Goal: Task Accomplishment & Management: Manage account settings

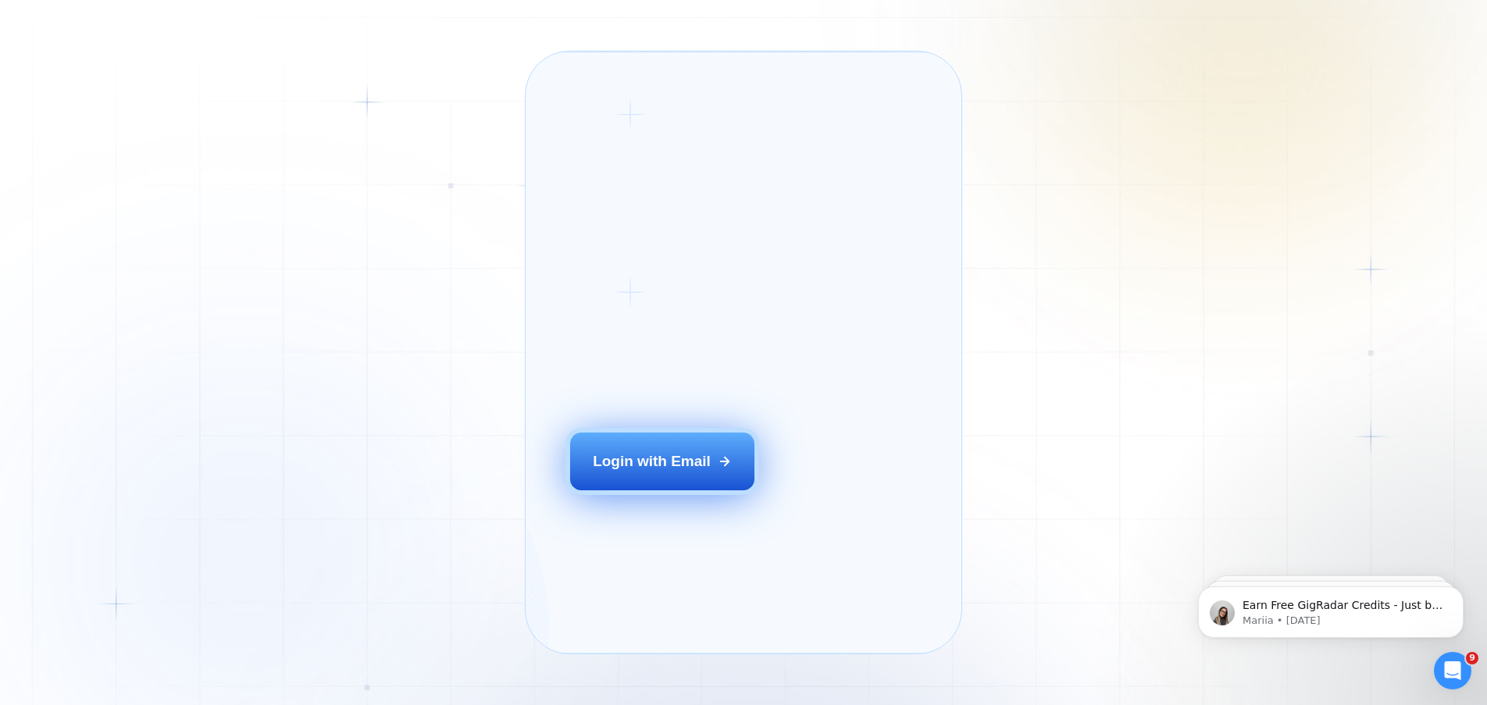
click at [693, 472] on div "Login with Email" at bounding box center [652, 461] width 118 height 20
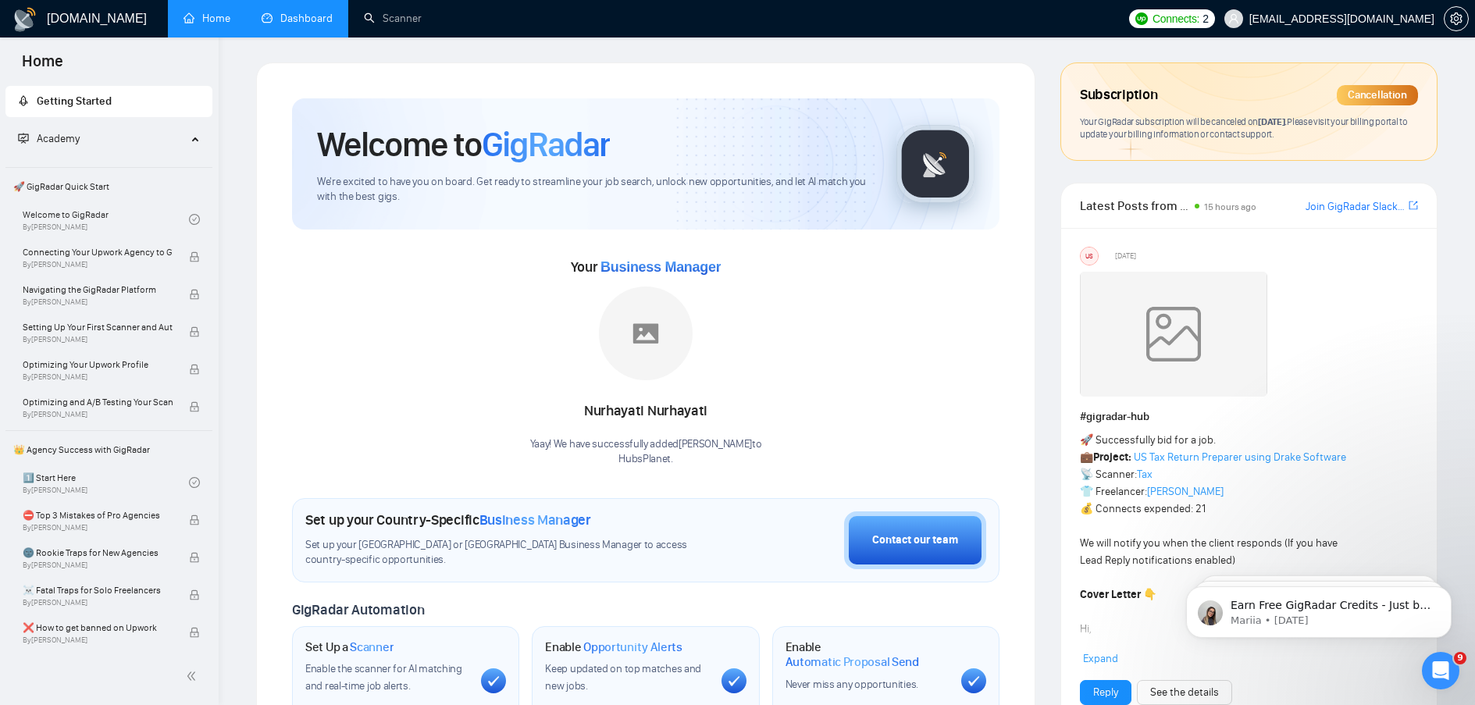
click at [285, 12] on link "Dashboard" at bounding box center [297, 18] width 71 height 13
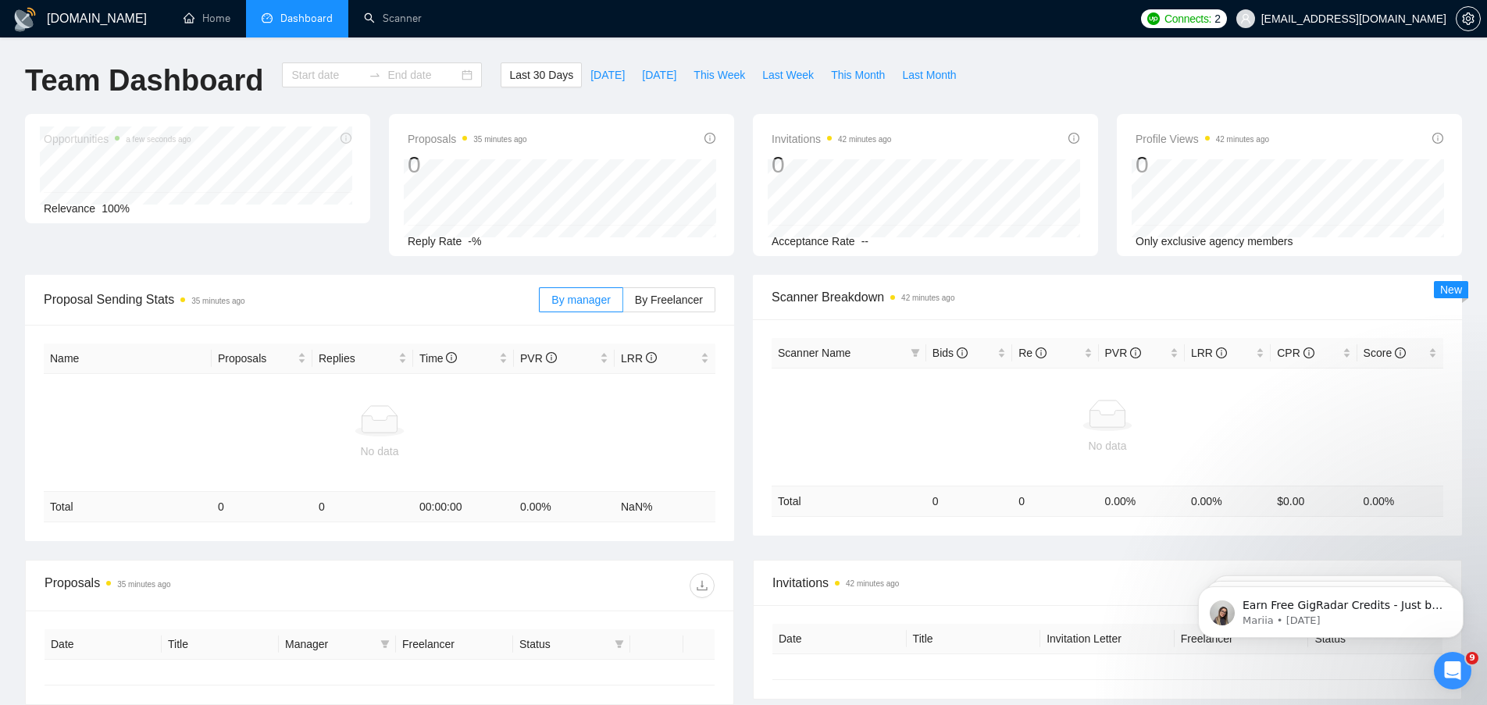
type input "[DATE]"
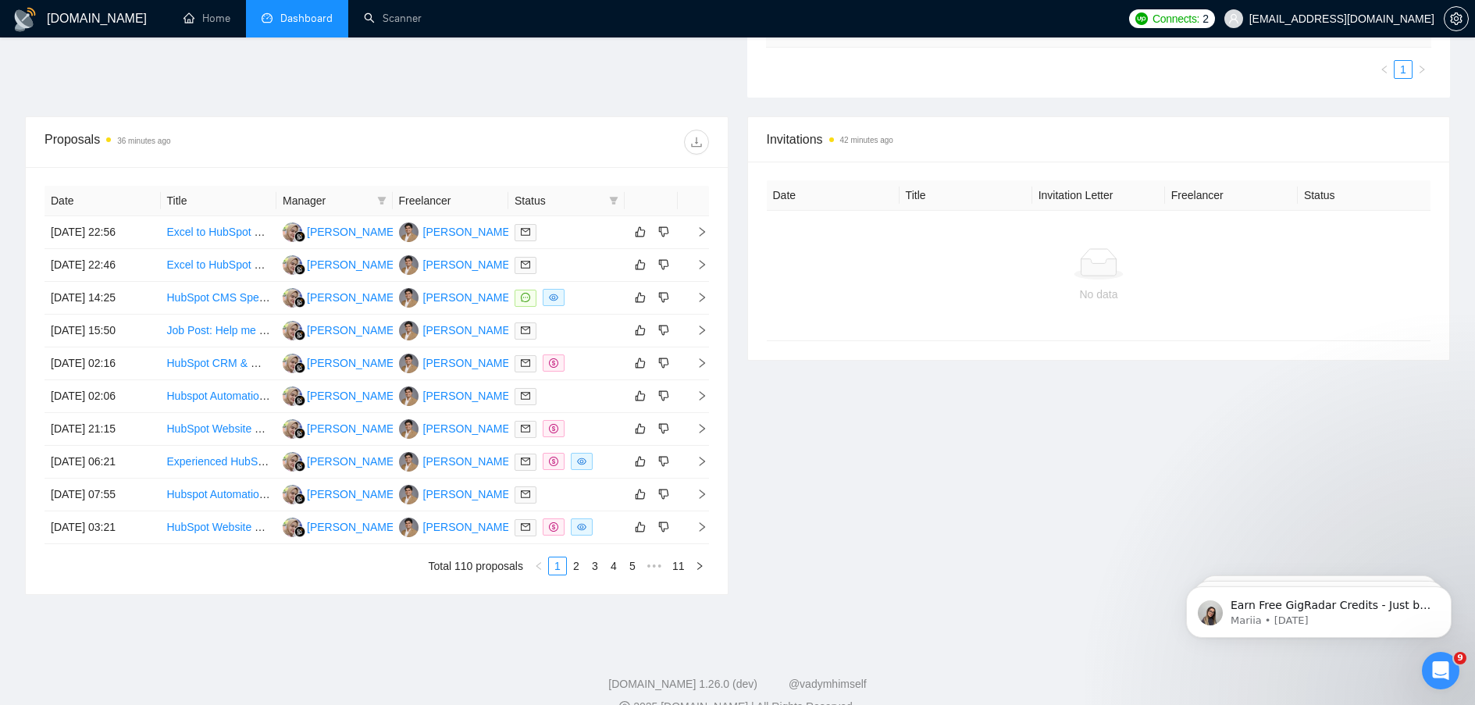
scroll to position [556, 0]
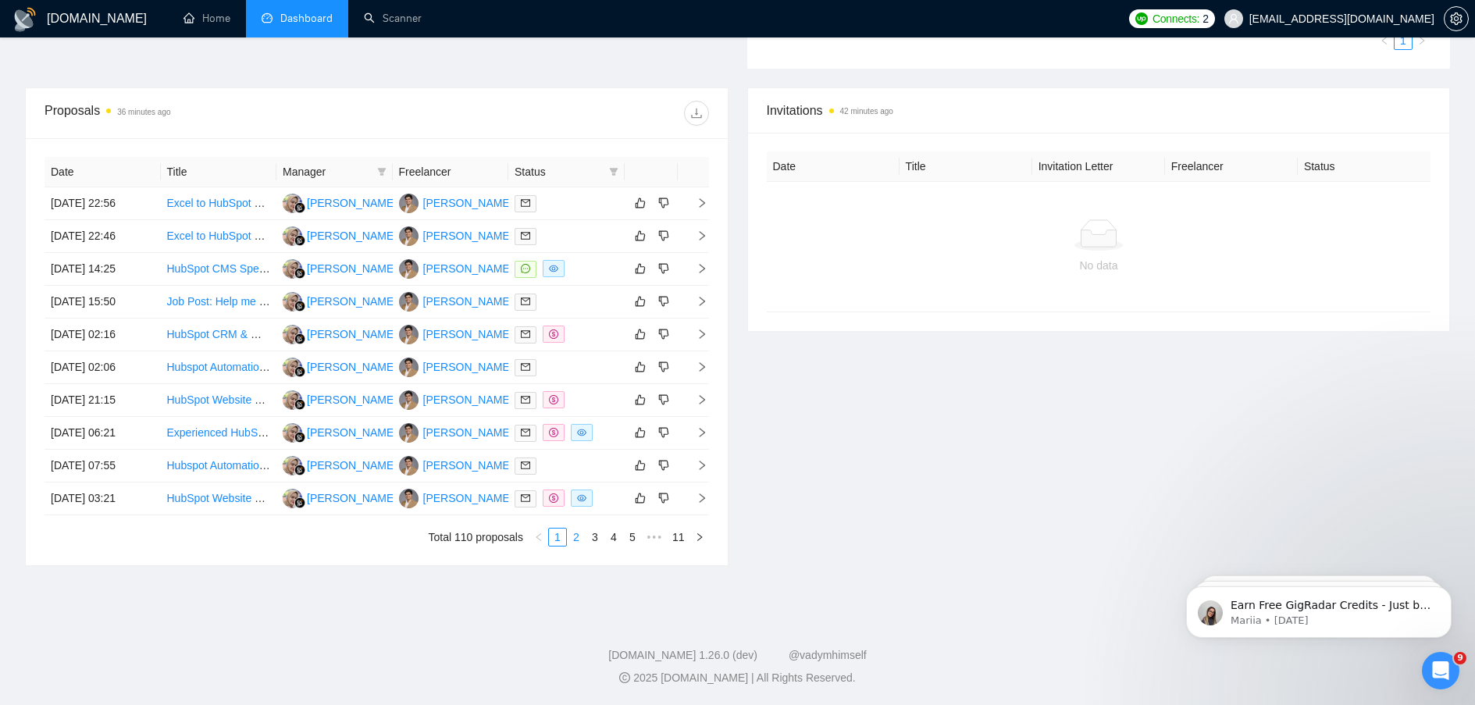
click at [579, 536] on link "2" at bounding box center [576, 537] width 17 height 17
click at [598, 535] on link "3" at bounding box center [594, 537] width 17 height 17
click at [558, 540] on link "1" at bounding box center [557, 537] width 17 height 17
click at [714, 269] on div "Date Title Manager Freelancer Status [DATE] 22:56 Excel to HubSpot Data Integra…" at bounding box center [377, 351] width 702 height 427
click at [699, 270] on icon "right" at bounding box center [702, 268] width 11 height 11
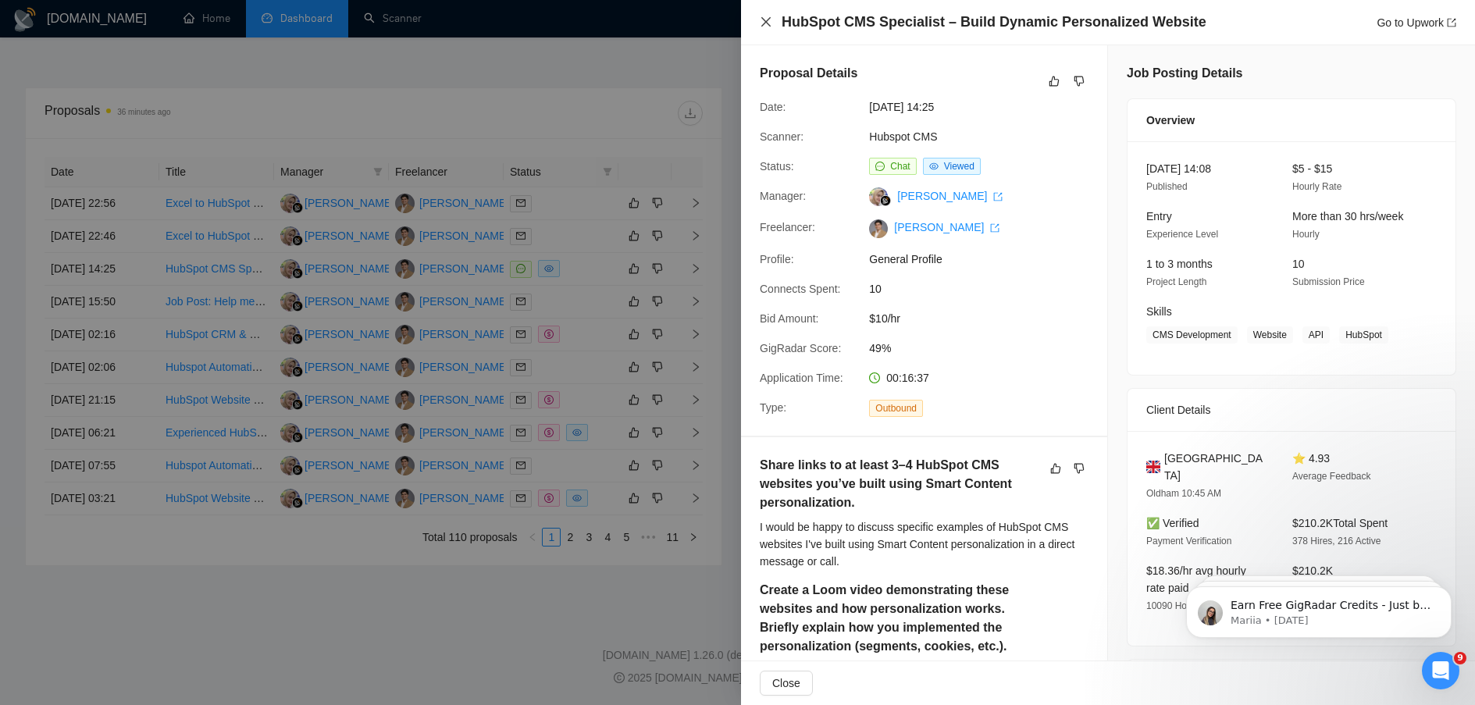
click at [768, 25] on icon "close" at bounding box center [765, 21] width 9 height 9
